Goal: Transaction & Acquisition: Purchase product/service

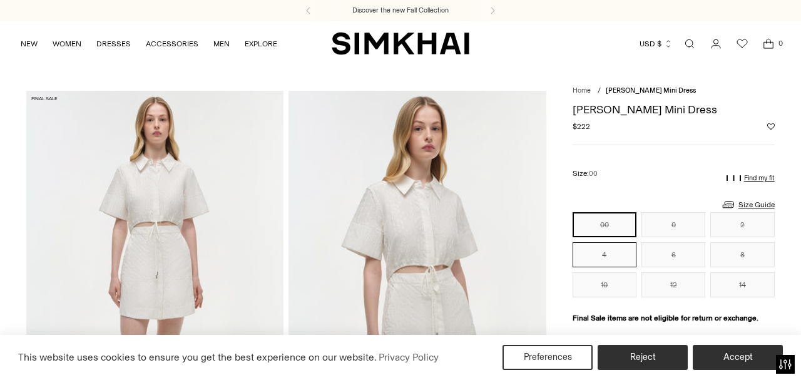
click at [614, 264] on button "4" at bounding box center [605, 254] width 64 height 25
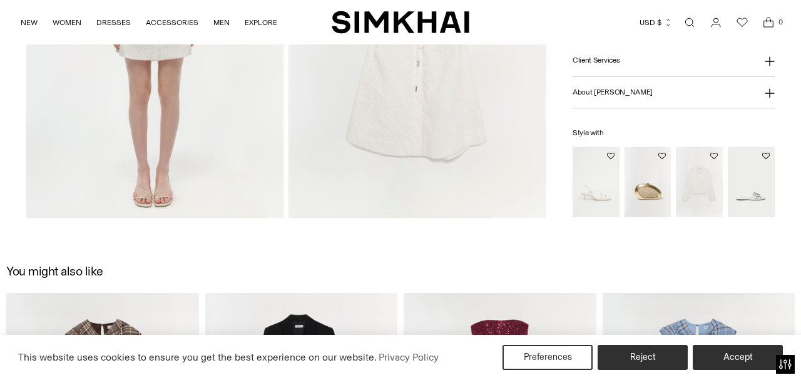
scroll to position [1302, 0]
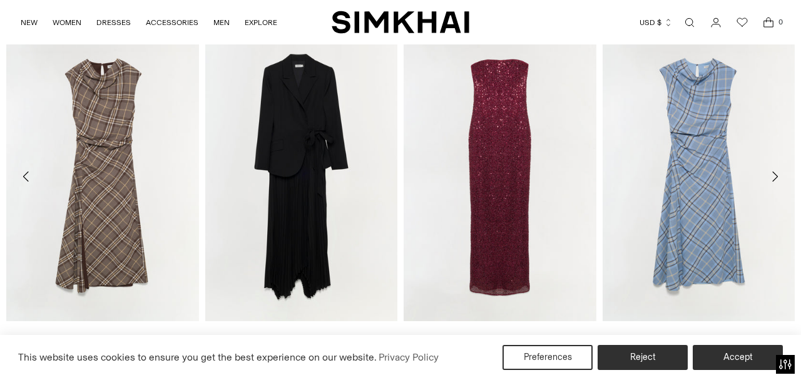
click at [780, 180] on icon "Move to next carousel slide" at bounding box center [775, 176] width 15 height 15
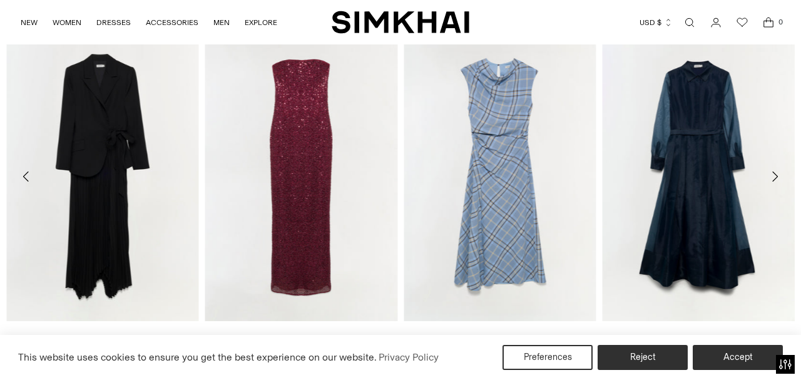
click at [777, 172] on icon "Move to next carousel slide" at bounding box center [775, 176] width 15 height 15
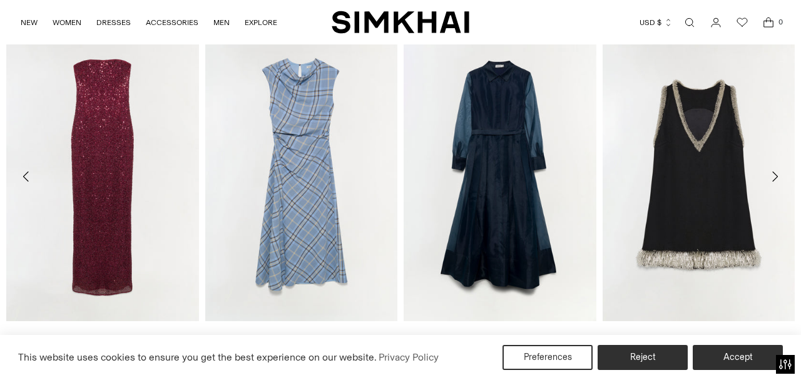
click at [785, 180] on button "Move to next carousel slide" at bounding box center [775, 177] width 28 height 28
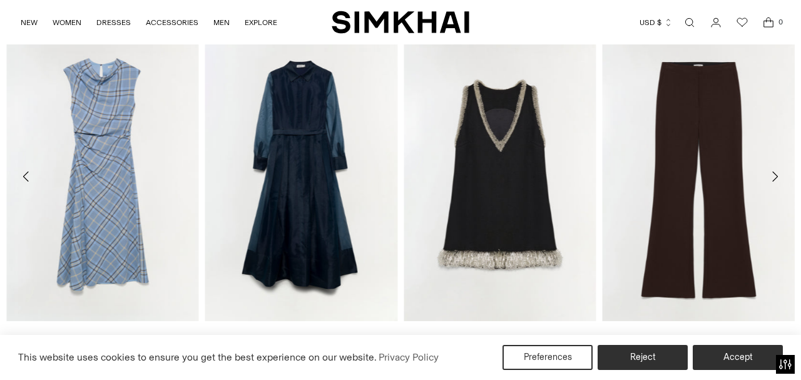
click at [785, 180] on button "Move to next carousel slide" at bounding box center [775, 177] width 28 height 28
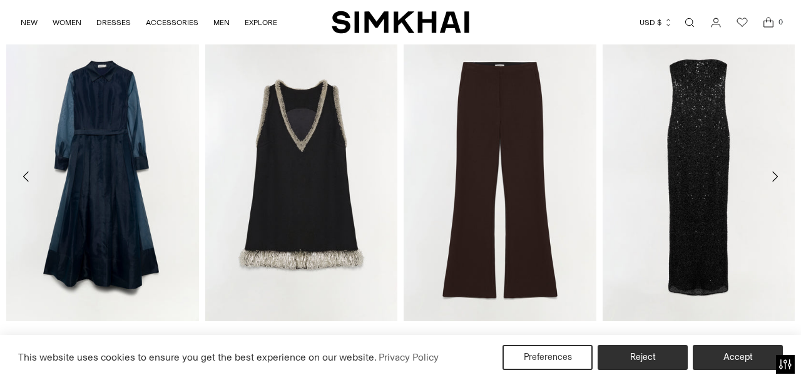
click at [785, 180] on button "Move to next carousel slide" at bounding box center [775, 177] width 28 height 28
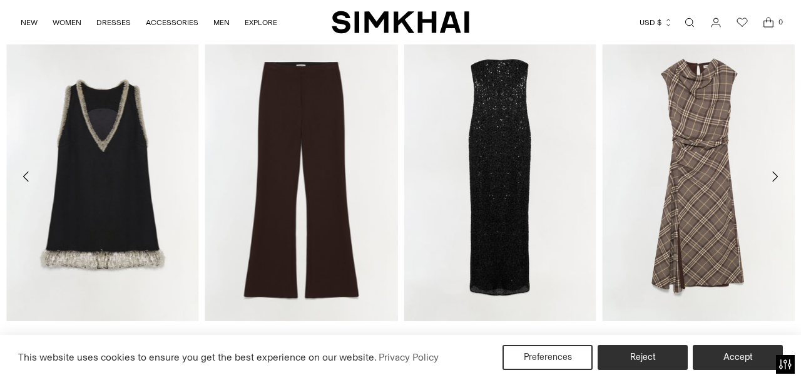
click at [779, 175] on icon "Move to next carousel slide" at bounding box center [775, 176] width 15 height 15
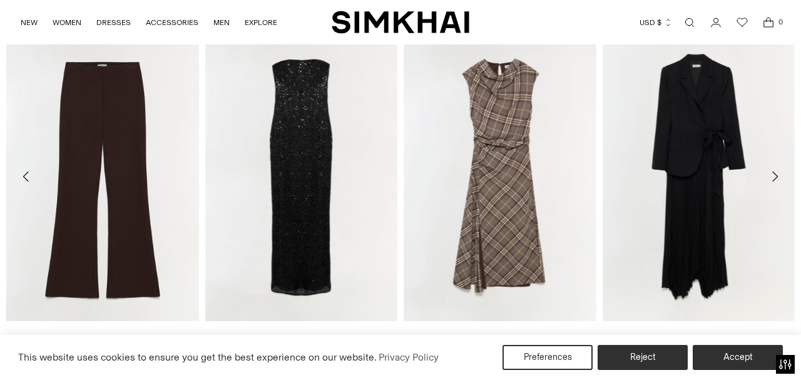
click at [779, 175] on icon "Move to next carousel slide" at bounding box center [775, 176] width 15 height 15
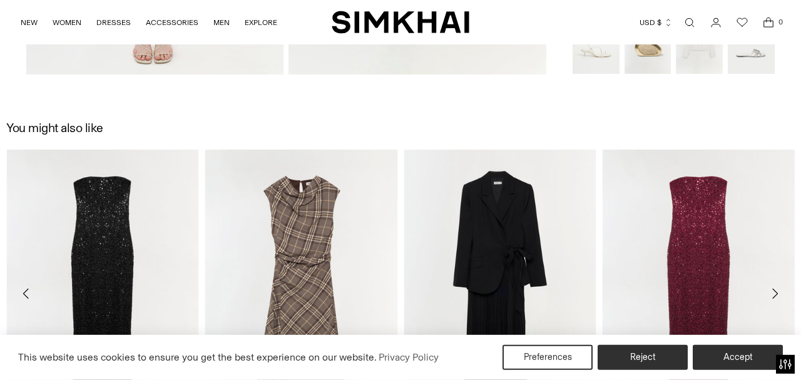
scroll to position [1131, 0]
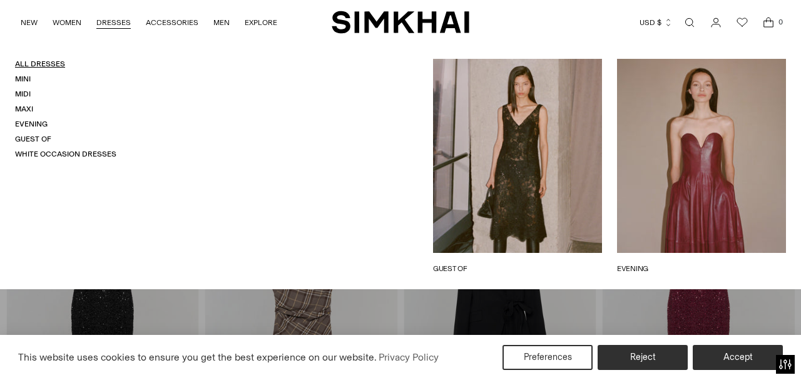
click at [39, 63] on link "All Dresses" at bounding box center [40, 63] width 50 height 9
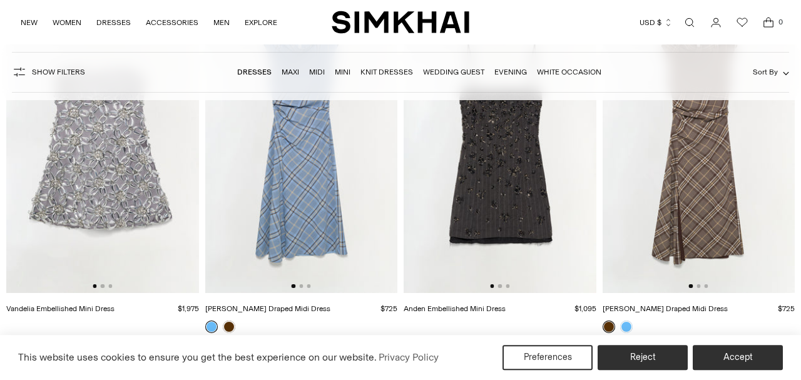
scroll to position [195, 0]
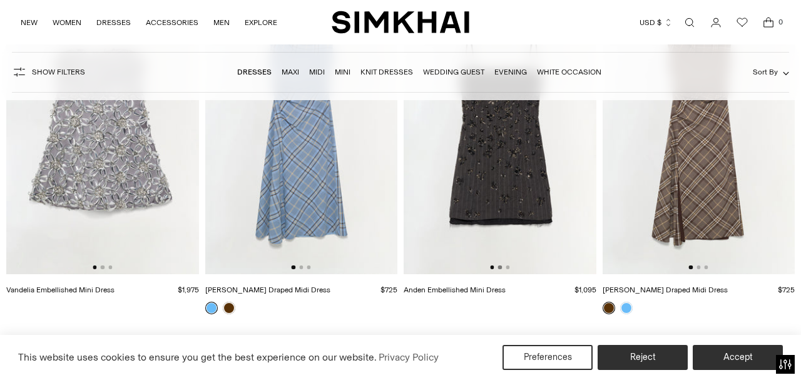
click at [502, 269] on button "Go to slide 2" at bounding box center [500, 267] width 4 height 4
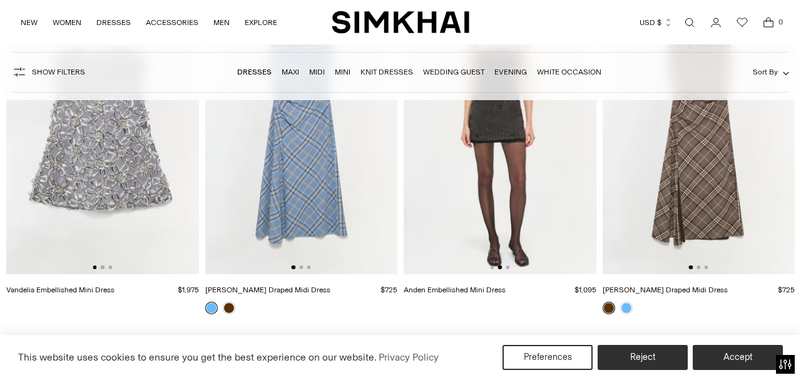
click at [100, 267] on div at bounding box center [102, 267] width 19 height 4
click at [103, 268] on button "Go to slide 2" at bounding box center [103, 267] width 4 height 4
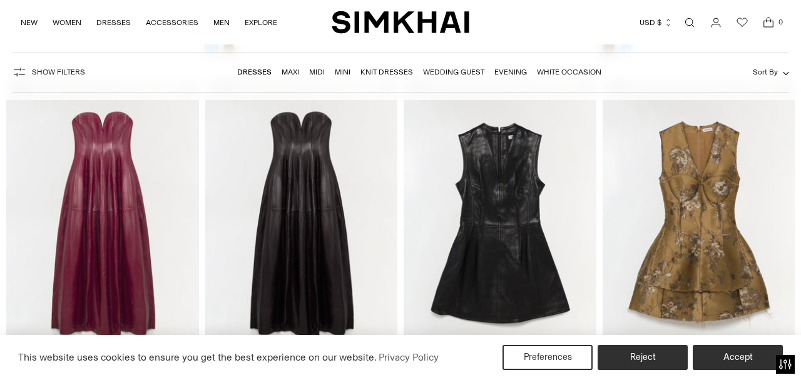
scroll to position [521, 0]
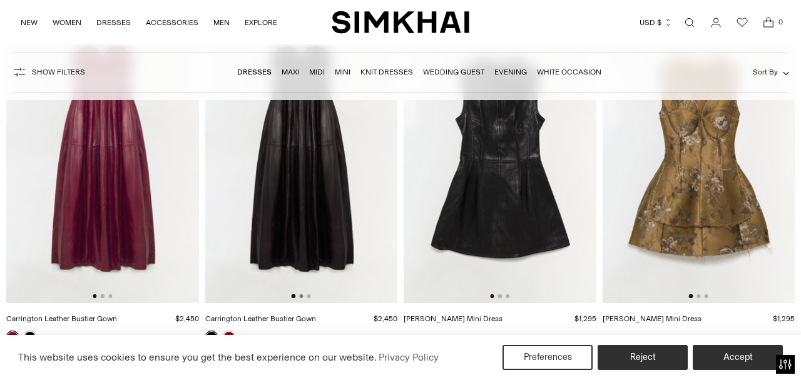
click at [301, 297] on button "Go to slide 2" at bounding box center [301, 296] width 4 height 4
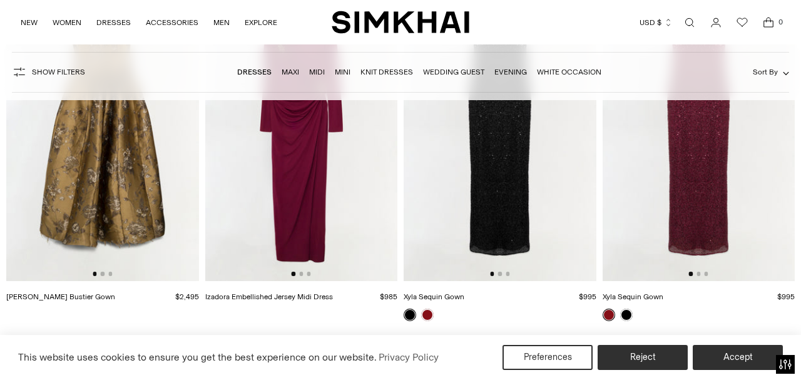
scroll to position [912, 0]
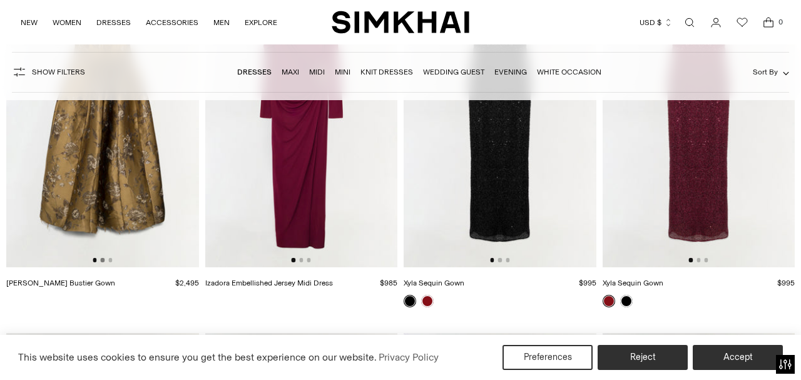
click at [104, 260] on button "Go to slide 2" at bounding box center [103, 260] width 4 height 4
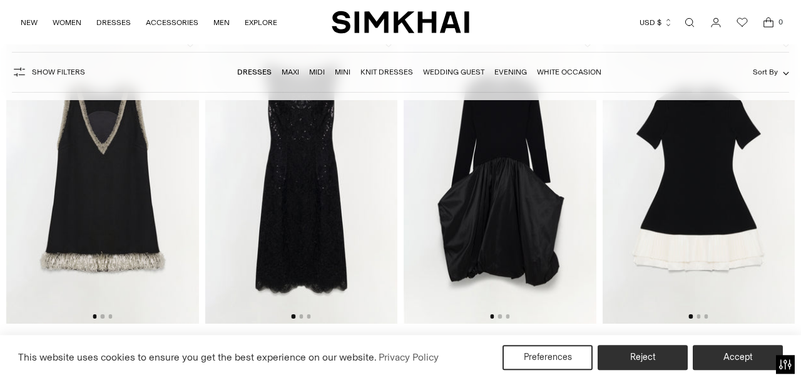
scroll to position [1237, 0]
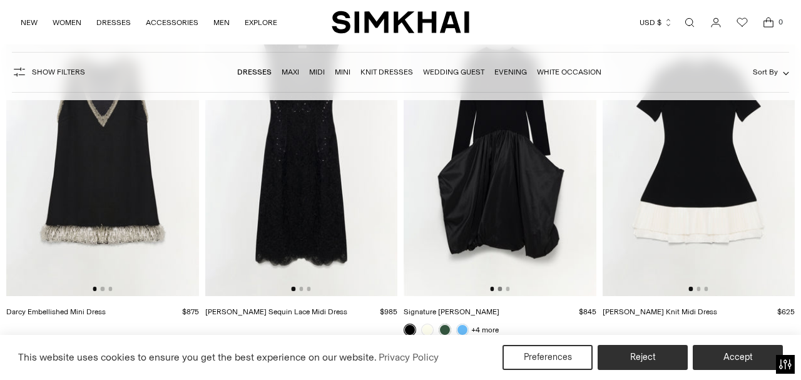
click at [500, 291] on button "Go to slide 2" at bounding box center [500, 289] width 4 height 4
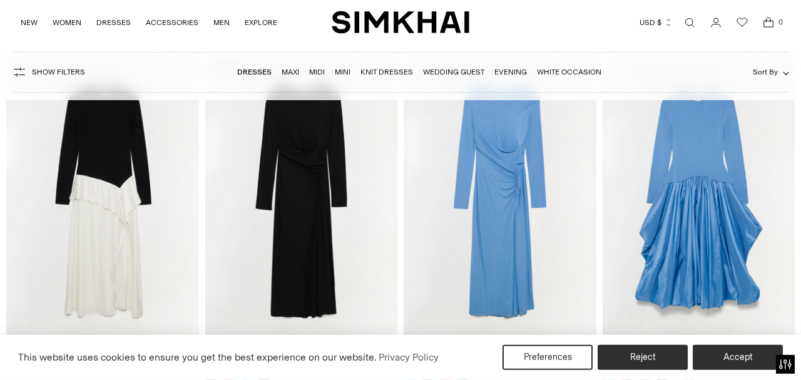
scroll to position [1563, 0]
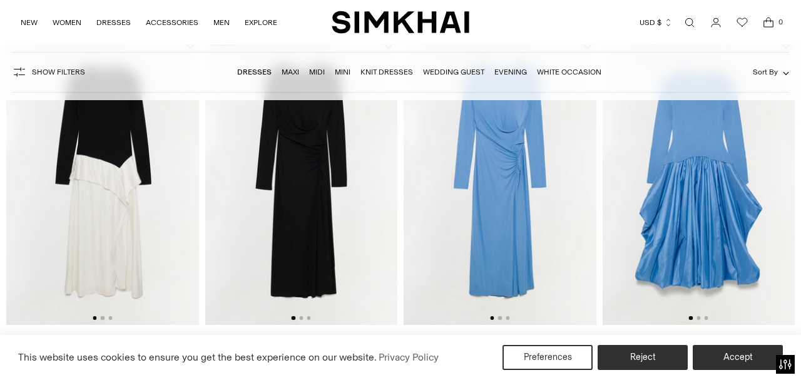
click at [101, 319] on div at bounding box center [102, 318] width 19 height 4
click at [103, 321] on img at bounding box center [102, 180] width 193 height 289
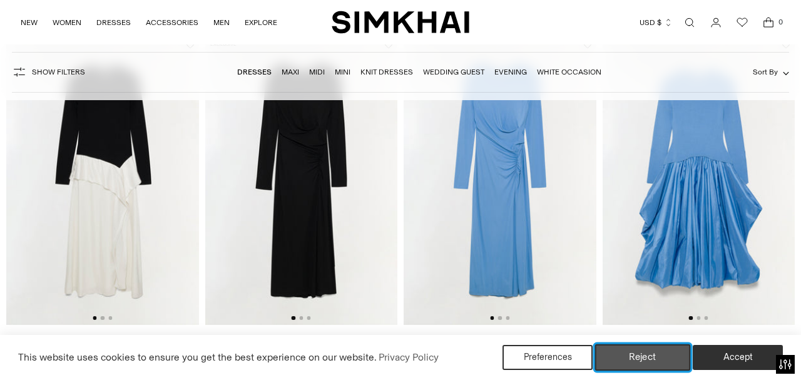
click at [633, 354] on button "Reject" at bounding box center [643, 357] width 96 height 26
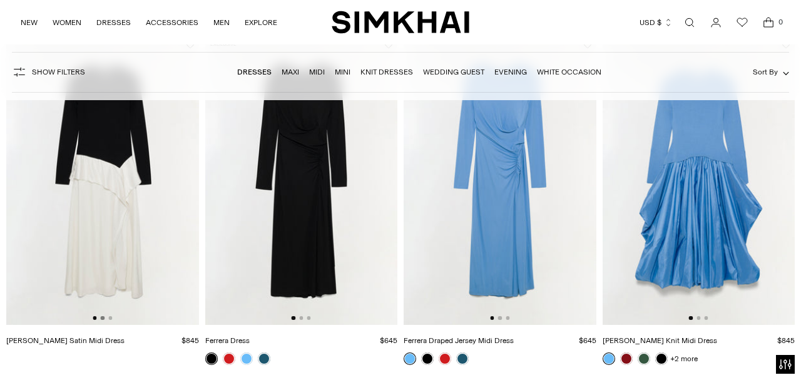
click at [102, 319] on button "Go to slide 2" at bounding box center [103, 318] width 4 height 4
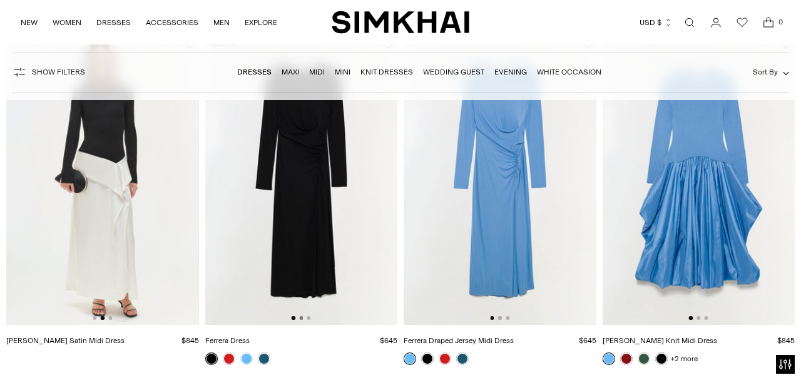
click at [301, 319] on button "Go to slide 2" at bounding box center [301, 318] width 4 height 4
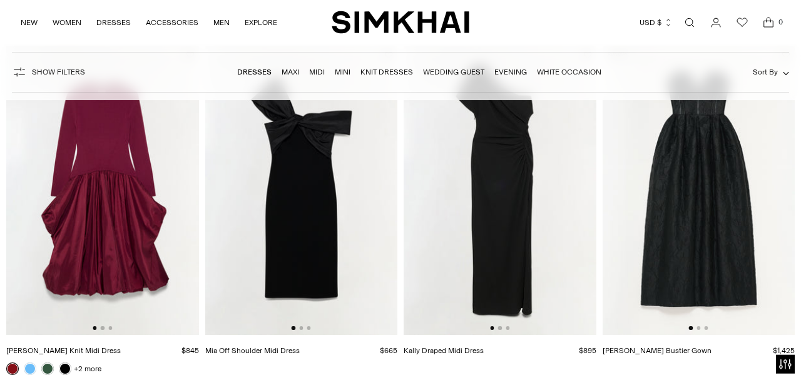
scroll to position [1888, 0]
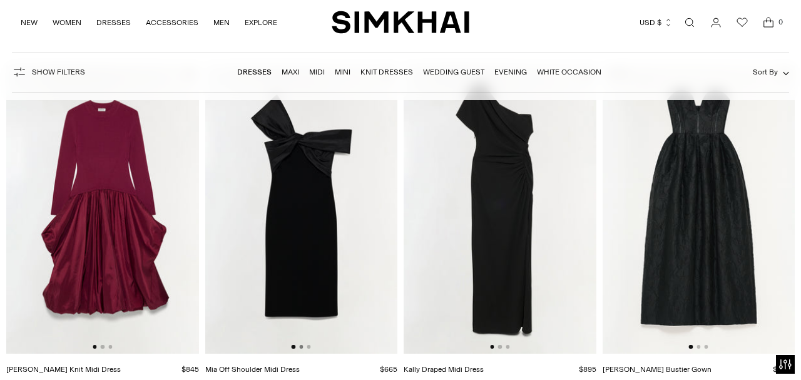
click at [301, 347] on button "Go to slide 2" at bounding box center [301, 347] width 4 height 4
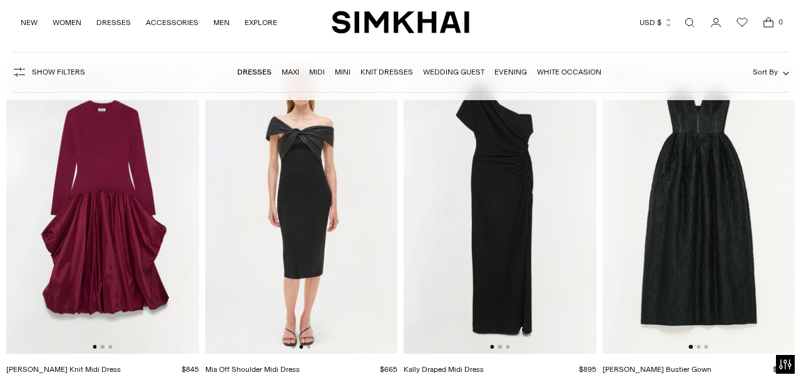
scroll to position [0, 193]
click at [498, 347] on button "Go to slide 2" at bounding box center [500, 347] width 4 height 4
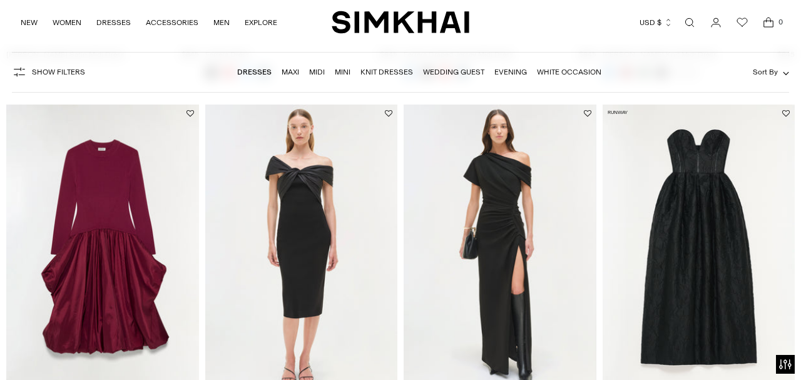
scroll to position [1888, 0]
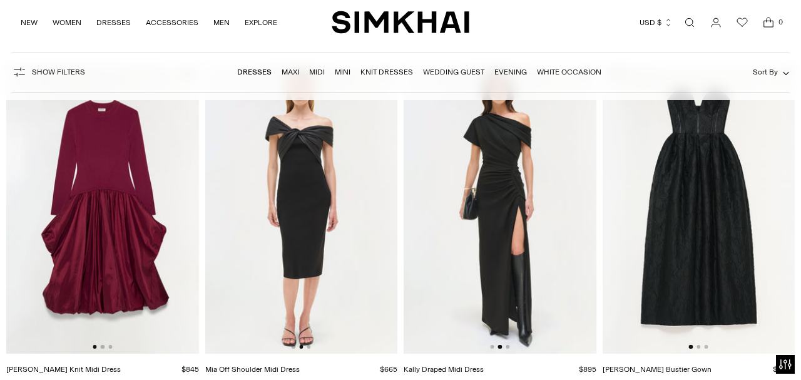
click at [701, 349] on div at bounding box center [698, 347] width 19 height 4
click at [701, 348] on button "Go to slide 2" at bounding box center [699, 347] width 4 height 4
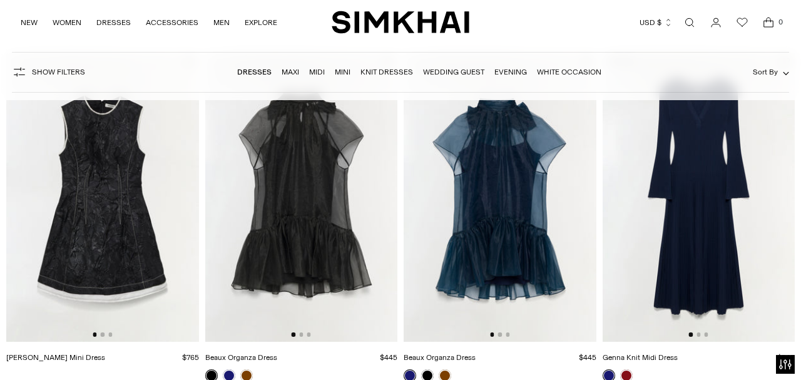
scroll to position [2279, 0]
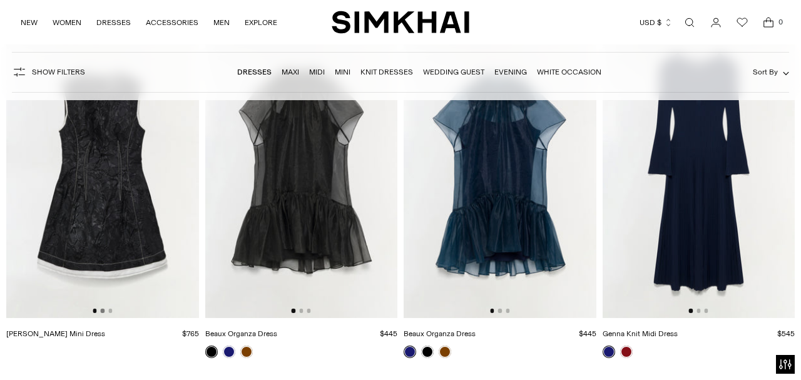
click at [103, 312] on button "Go to slide 2" at bounding box center [103, 311] width 4 height 4
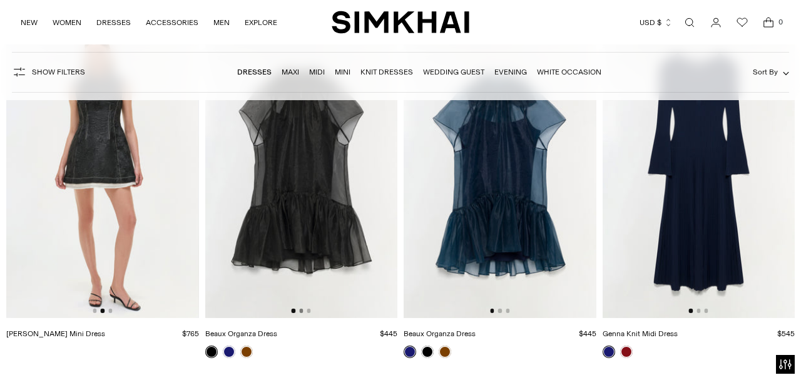
click at [301, 311] on button "Go to slide 2" at bounding box center [301, 311] width 4 height 4
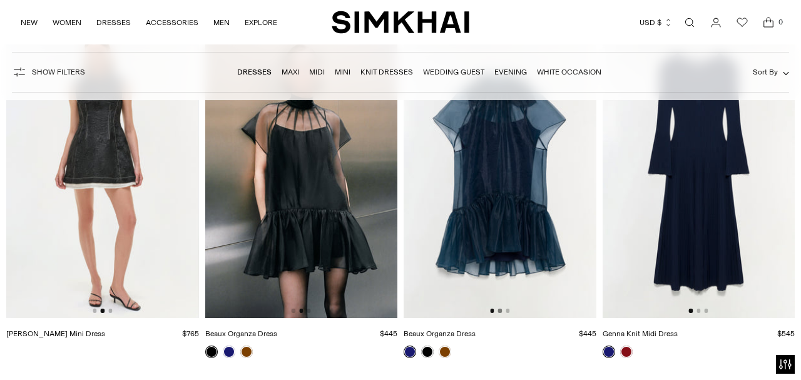
click at [502, 312] on button "Go to slide 2" at bounding box center [500, 311] width 4 height 4
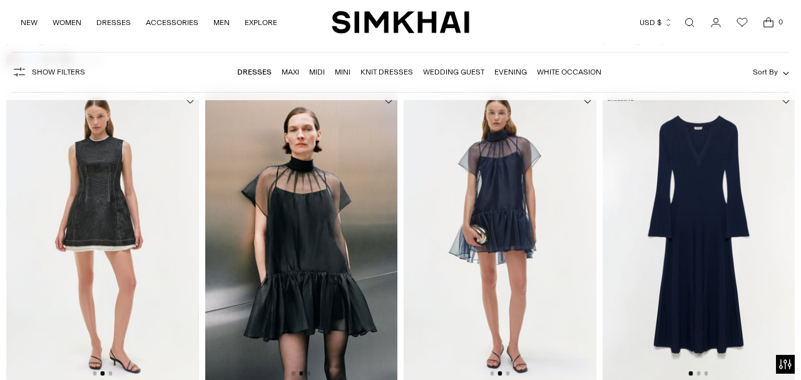
scroll to position [0, 0]
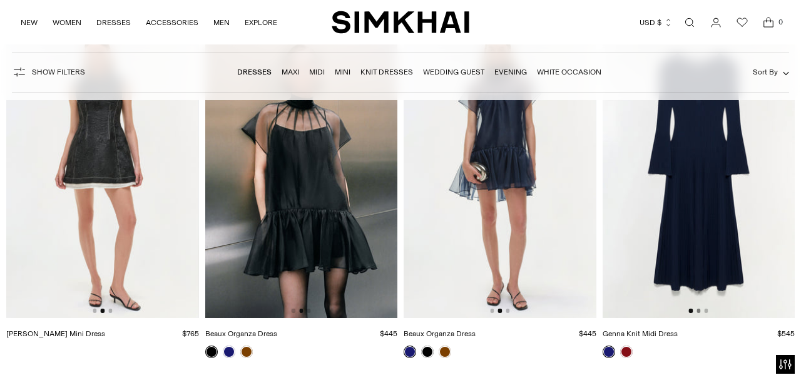
click at [699, 312] on button "Go to slide 2" at bounding box center [699, 311] width 4 height 4
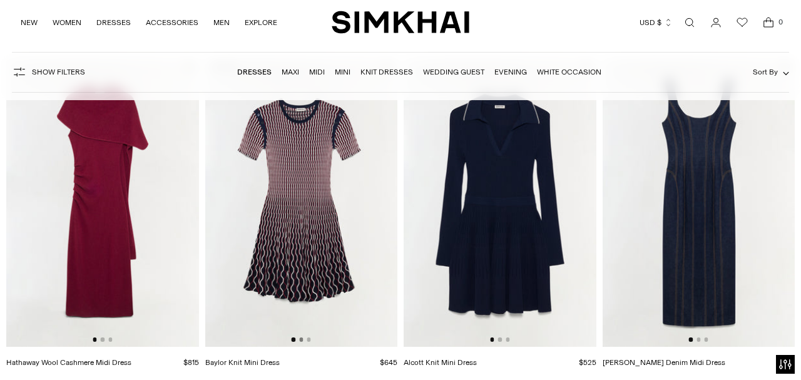
click at [303, 340] on button "Go to slide 2" at bounding box center [301, 339] width 4 height 4
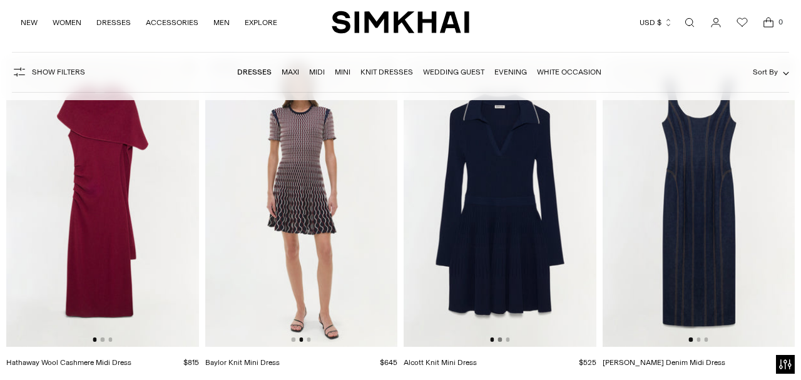
click at [500, 340] on button "Go to slide 2" at bounding box center [500, 339] width 4 height 4
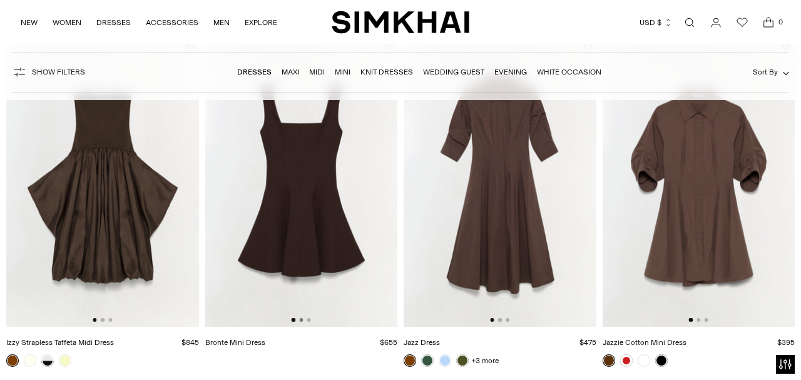
click at [302, 321] on button "Go to slide 2" at bounding box center [301, 320] width 4 height 4
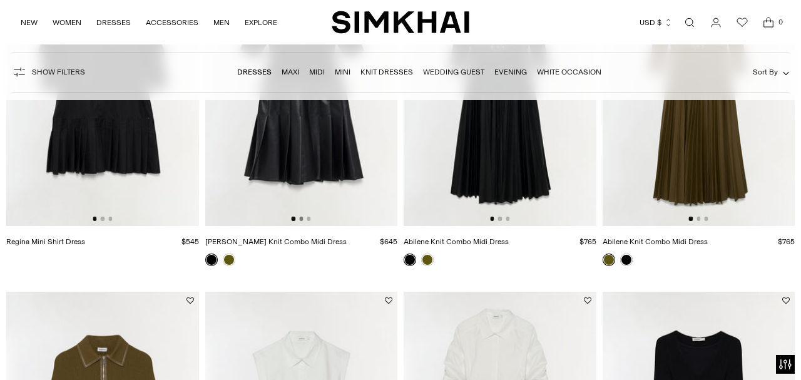
click at [302, 220] on button "Go to slide 2" at bounding box center [301, 219] width 4 height 4
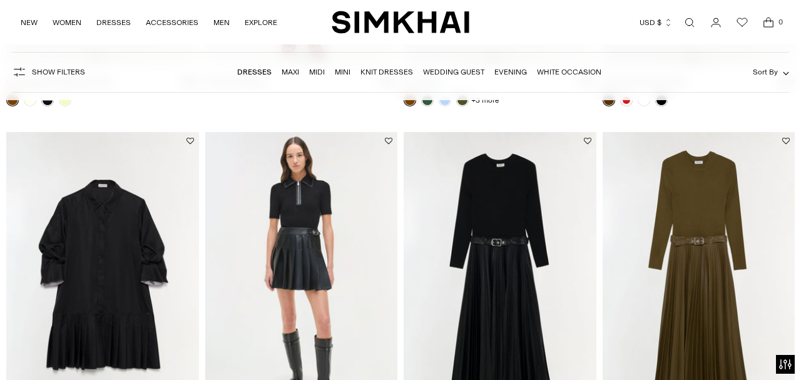
click at [340, 210] on img at bounding box center [301, 276] width 193 height 289
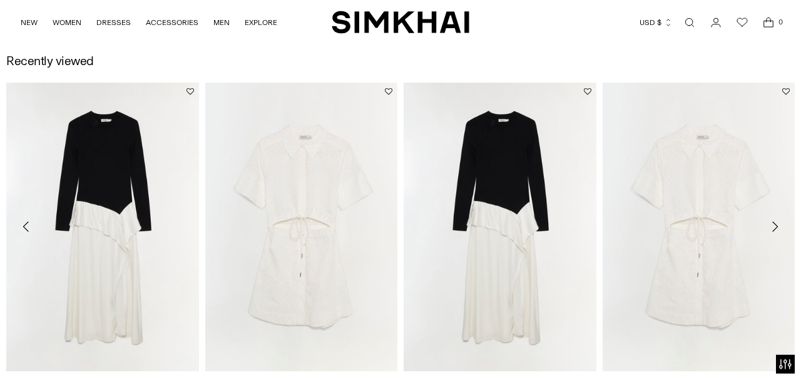
scroll to position [1302, 0]
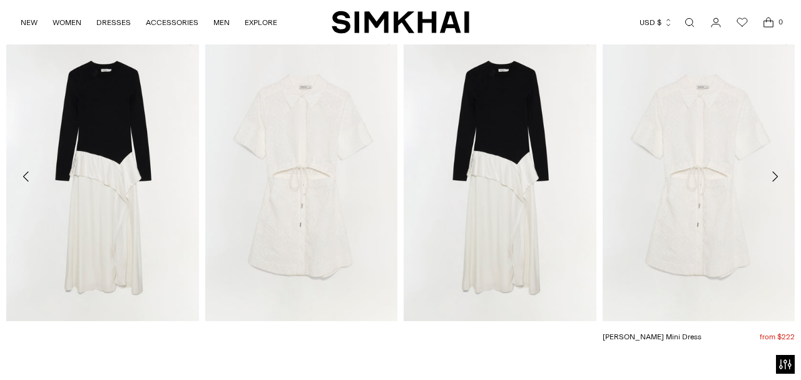
click at [702, 332] on link "[PERSON_NAME] Mini Dress" at bounding box center [652, 336] width 99 height 9
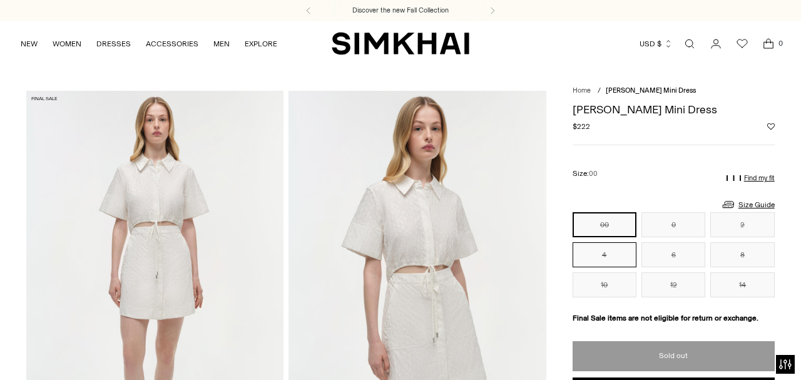
click at [622, 247] on button "4" at bounding box center [605, 254] width 64 height 25
